Goal: Information Seeking & Learning: Learn about a topic

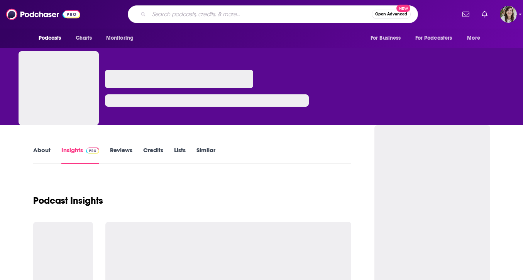
type input "The Bad Therapist Show"
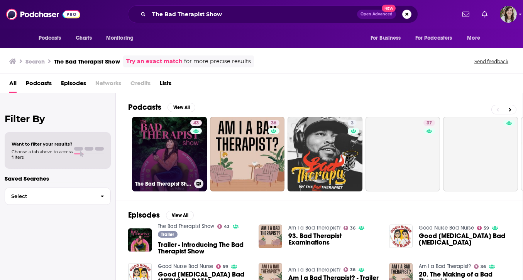
click at [172, 153] on link "43 The Bad Therapist Show" at bounding box center [169, 154] width 75 height 75
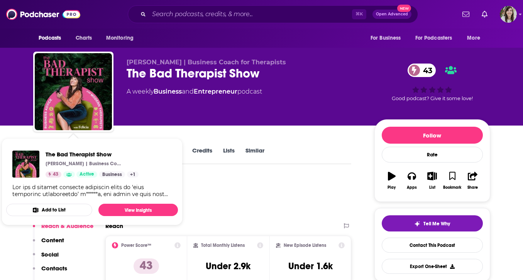
click at [22, 116] on div "[PERSON_NAME] | Business Coach for Therapists The Bad Therapist Show 43 A weekl…" at bounding box center [262, 63] width 494 height 126
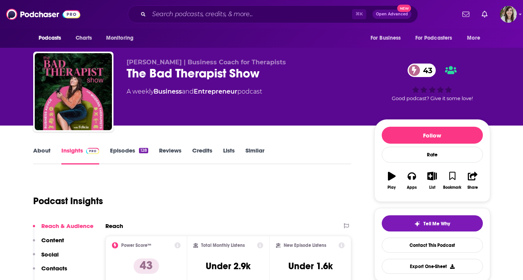
click at [47, 157] on link "About" at bounding box center [41, 156] width 17 height 18
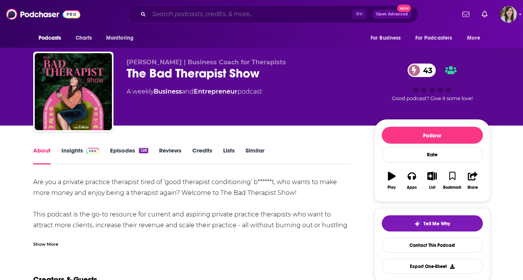
click at [299, 16] on input "Search podcasts, credits, & more..." at bounding box center [250, 14] width 203 height 12
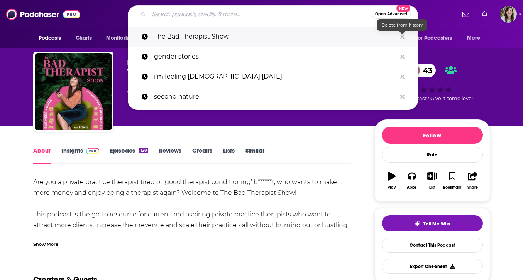
click at [401, 36] on icon "Search podcasts, credits, & more..." at bounding box center [402, 36] width 4 height 4
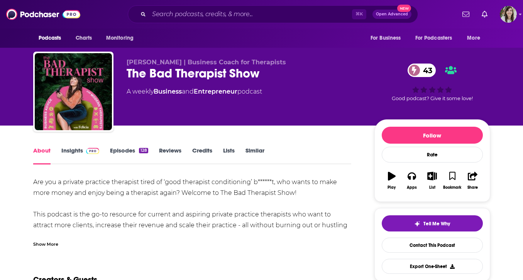
click at [44, 239] on div "Show More" at bounding box center [192, 241] width 318 height 13
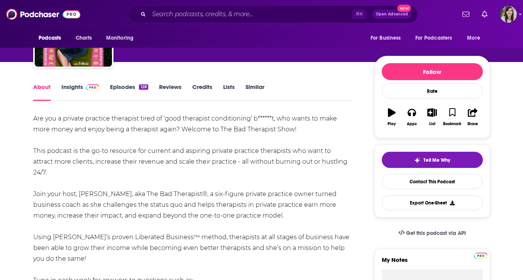
scroll to position [62, 0]
